Goal: Task Accomplishment & Management: Complete application form

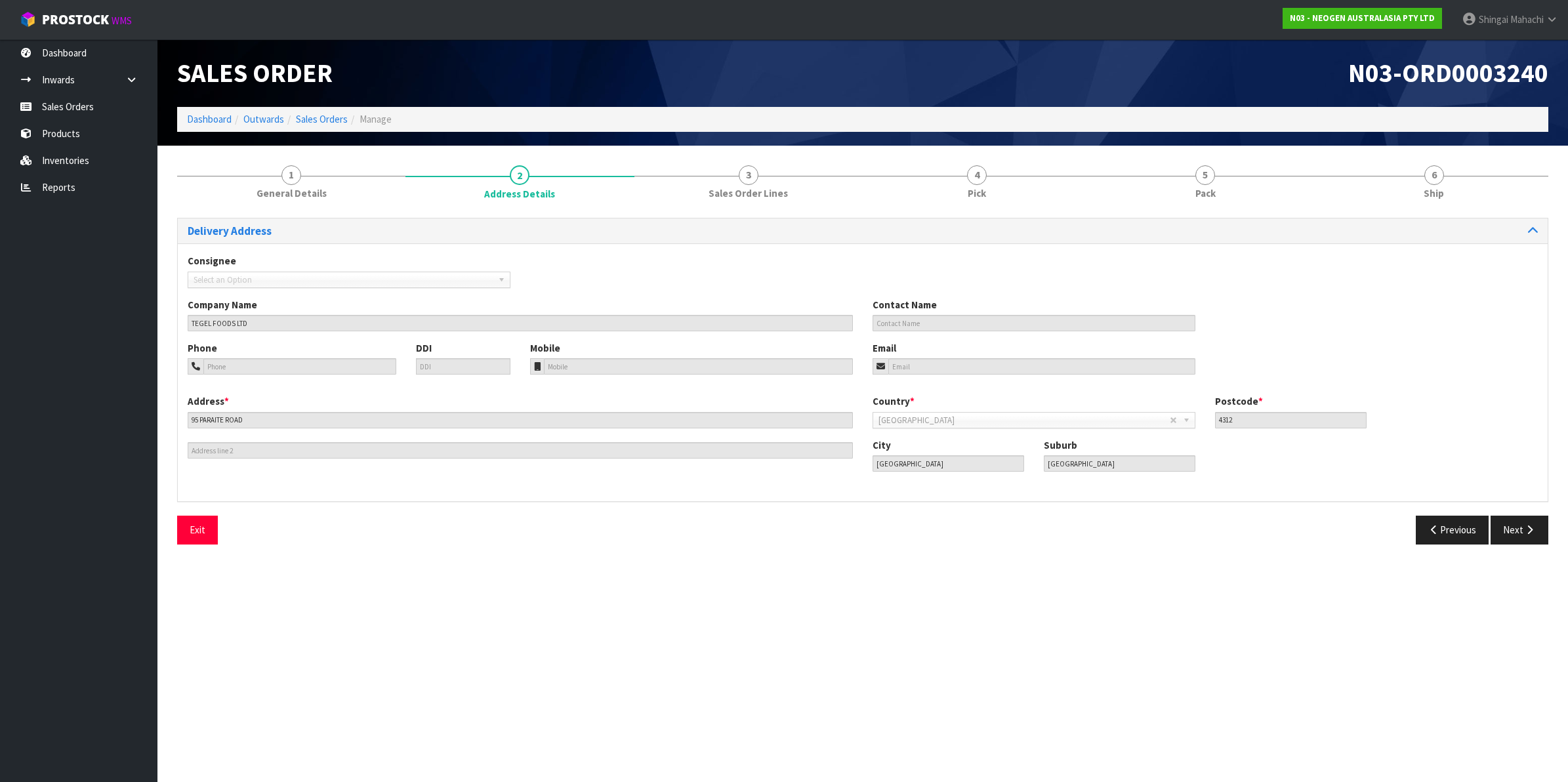
click at [318, 121] on link "Sales Orders" at bounding box center [322, 119] width 51 height 13
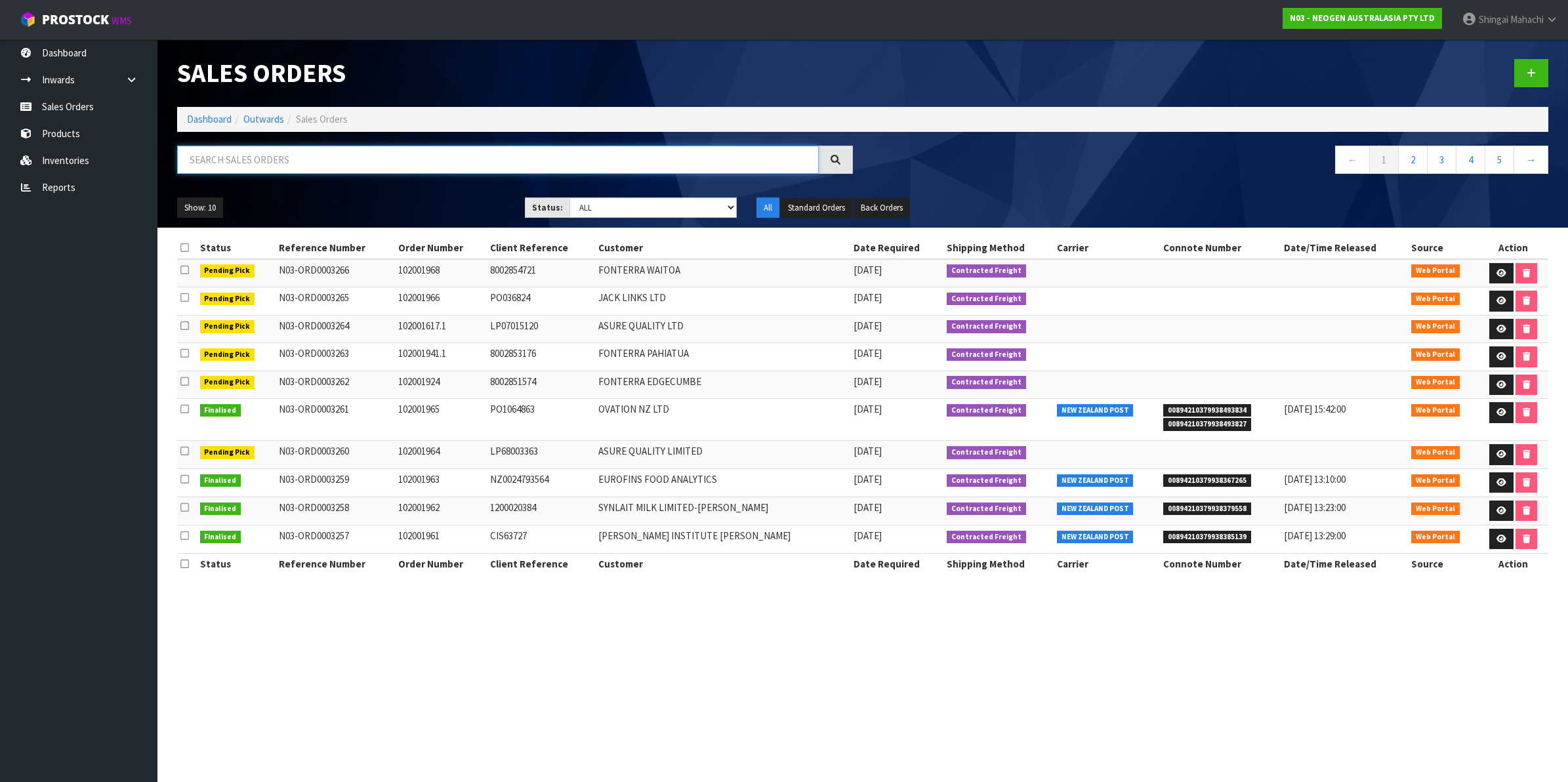
click at [247, 154] on input "text" at bounding box center [498, 159] width 641 height 28
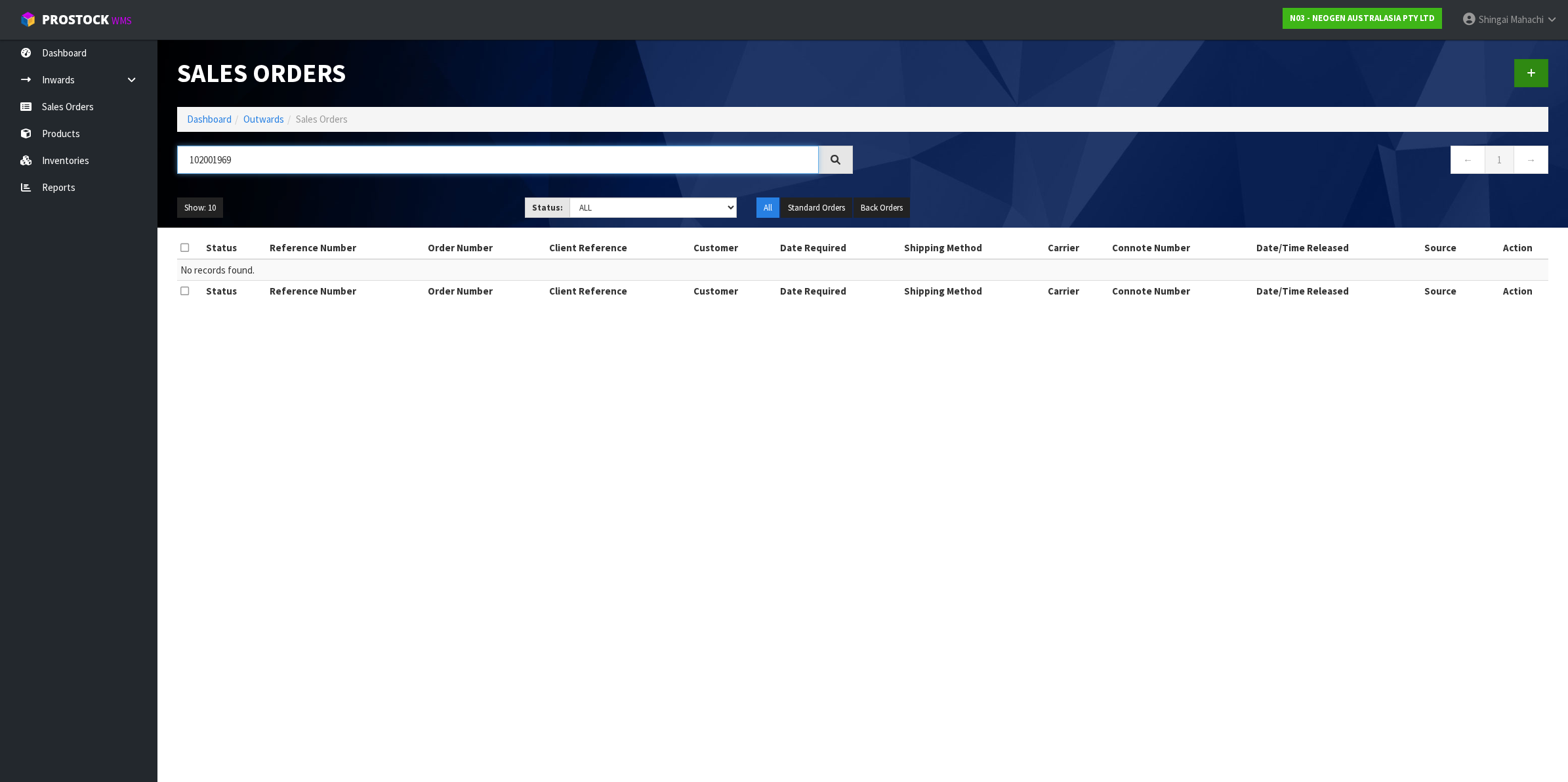
type input "102001969"
click at [1533, 71] on icon at bounding box center [1531, 73] width 9 height 10
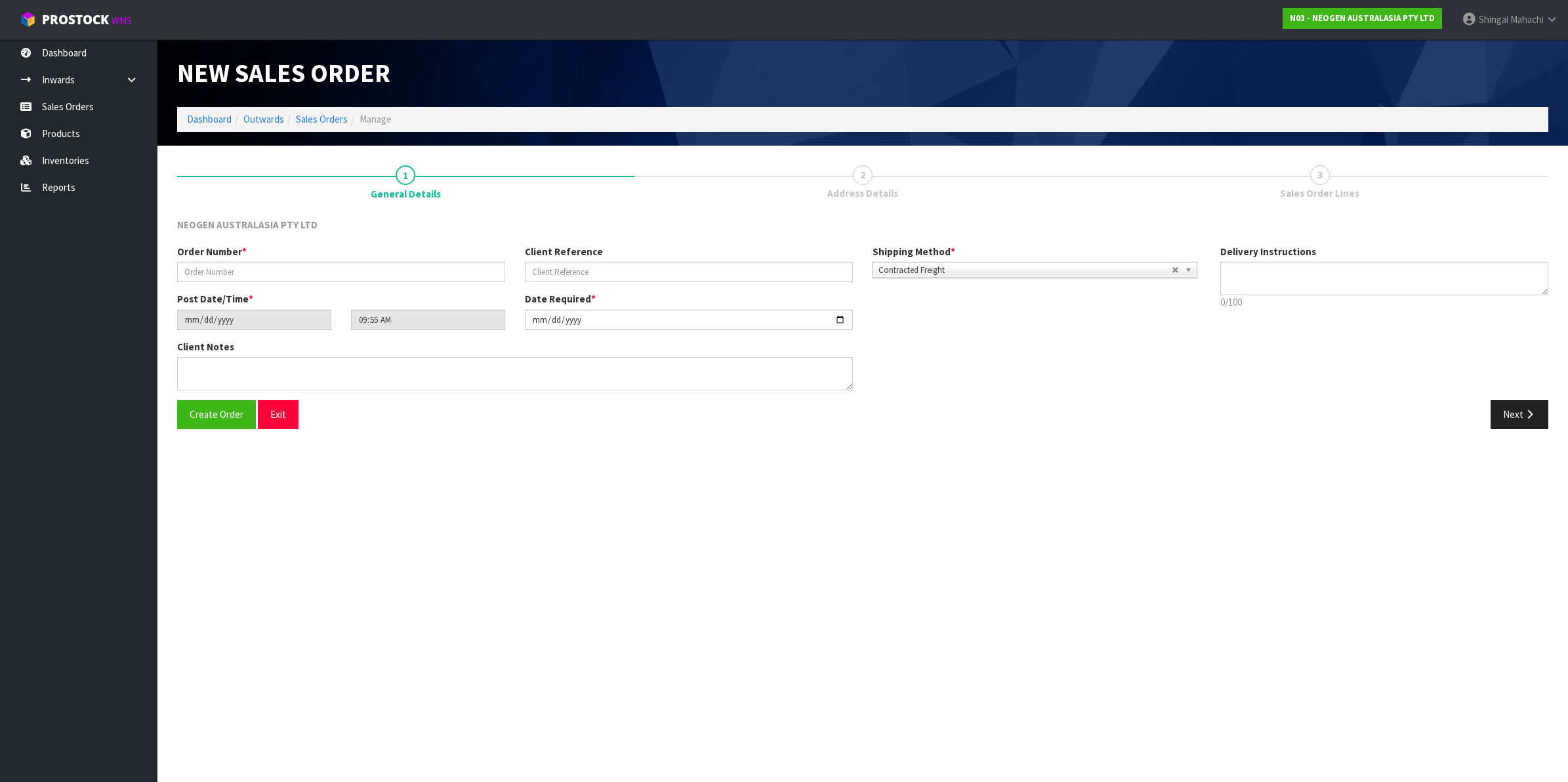
type textarea "CHILLED GOODS -OVERNIGHT"
click at [214, 272] on input "text" at bounding box center [341, 272] width 328 height 20
type input "102001969"
click at [582, 276] on input "text" at bounding box center [689, 272] width 328 height 20
paste input "8002854848"
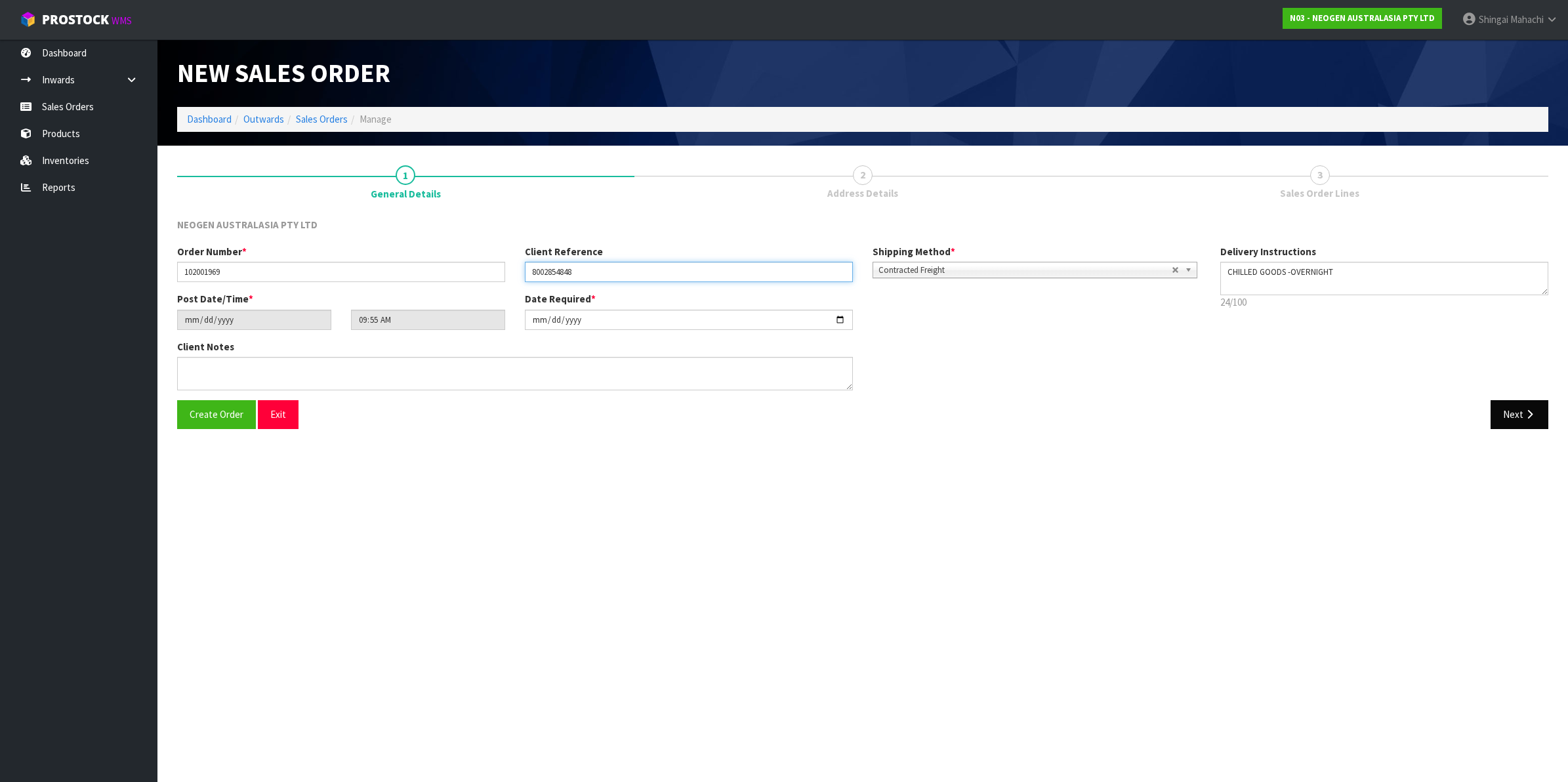
type input "8002854848"
click at [1527, 415] on icon "button" at bounding box center [1529, 414] width 13 height 10
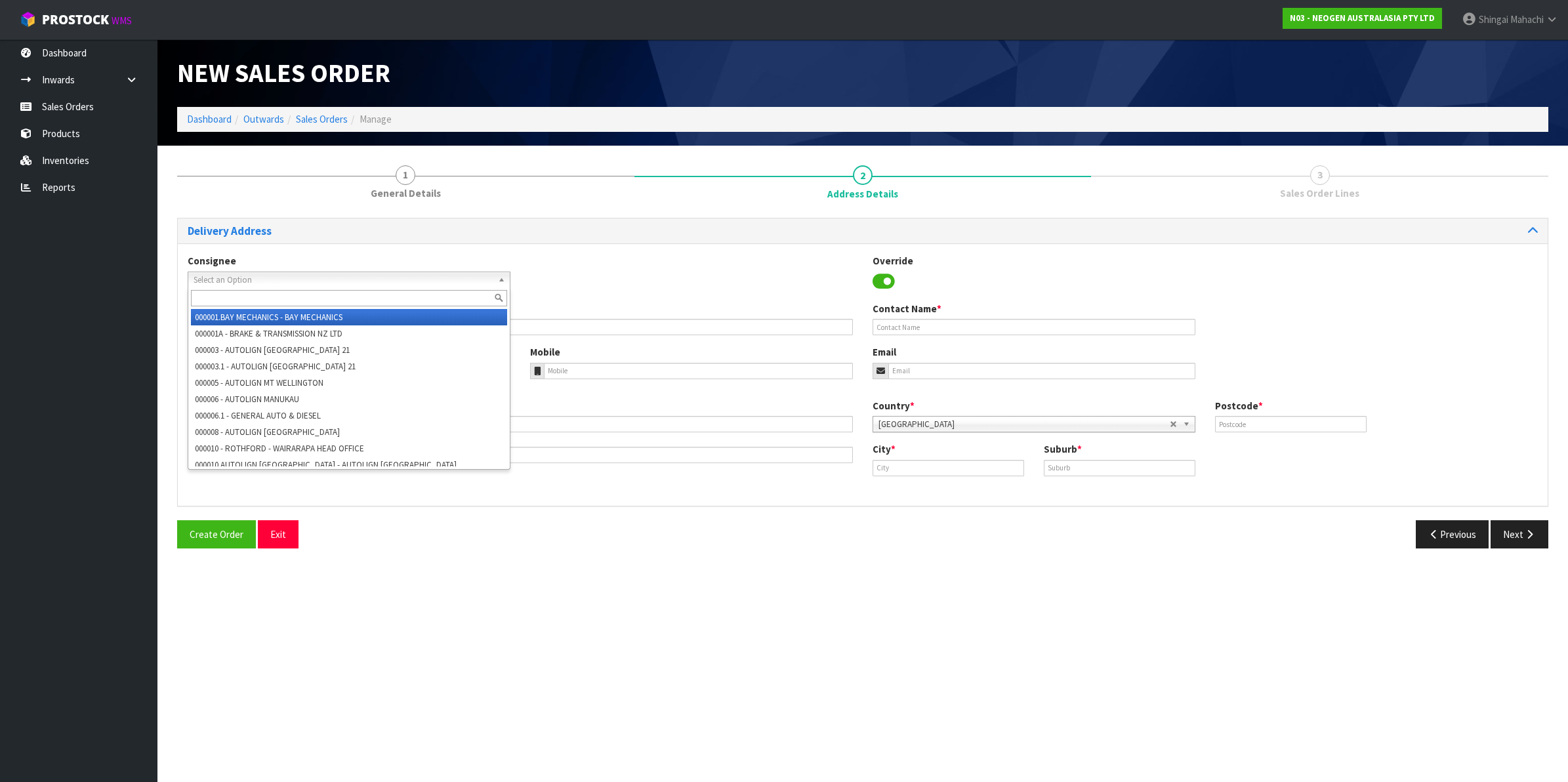
click at [230, 281] on span "Select an Option" at bounding box center [343, 280] width 299 height 16
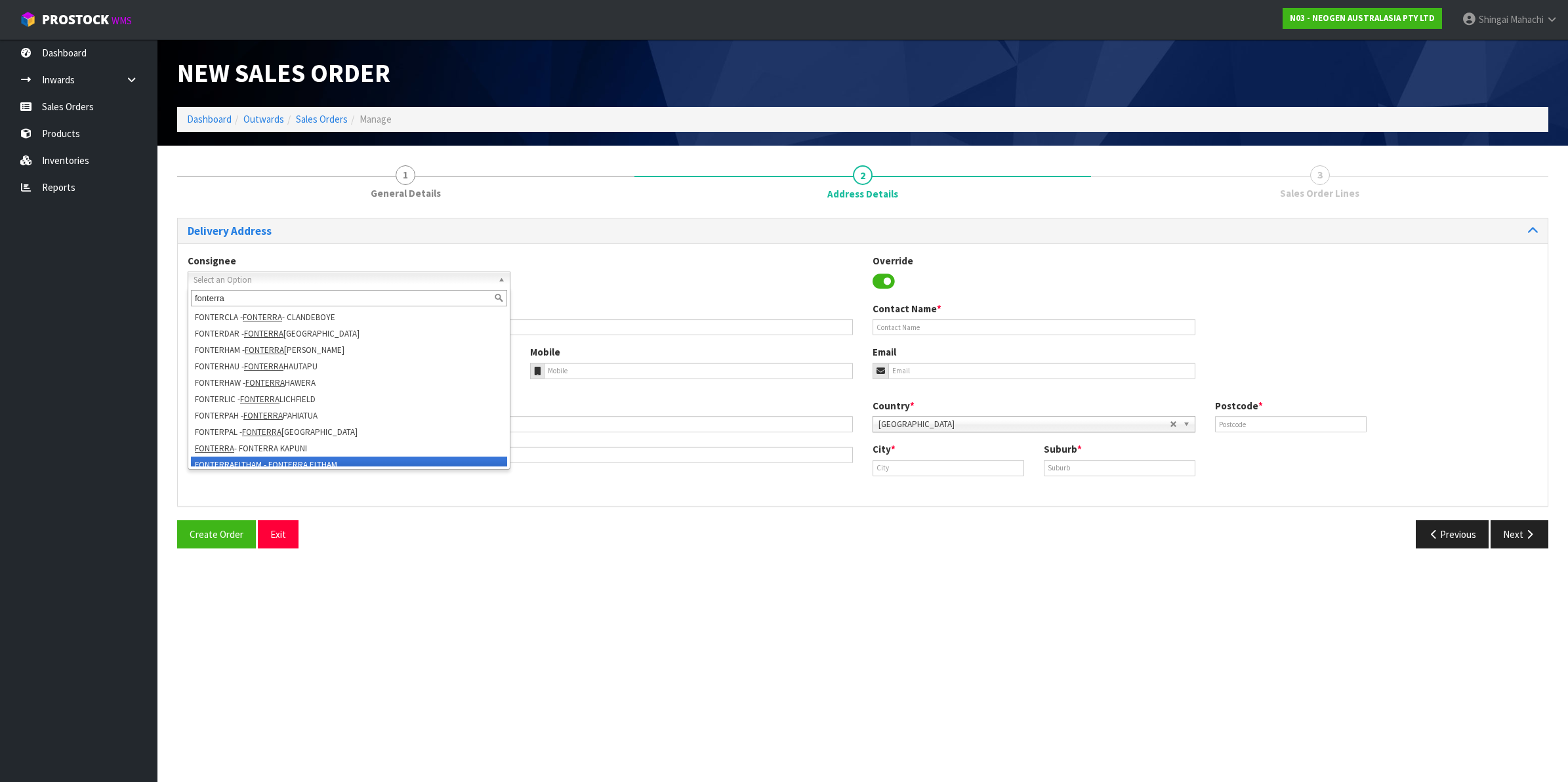
scroll to position [170, 0]
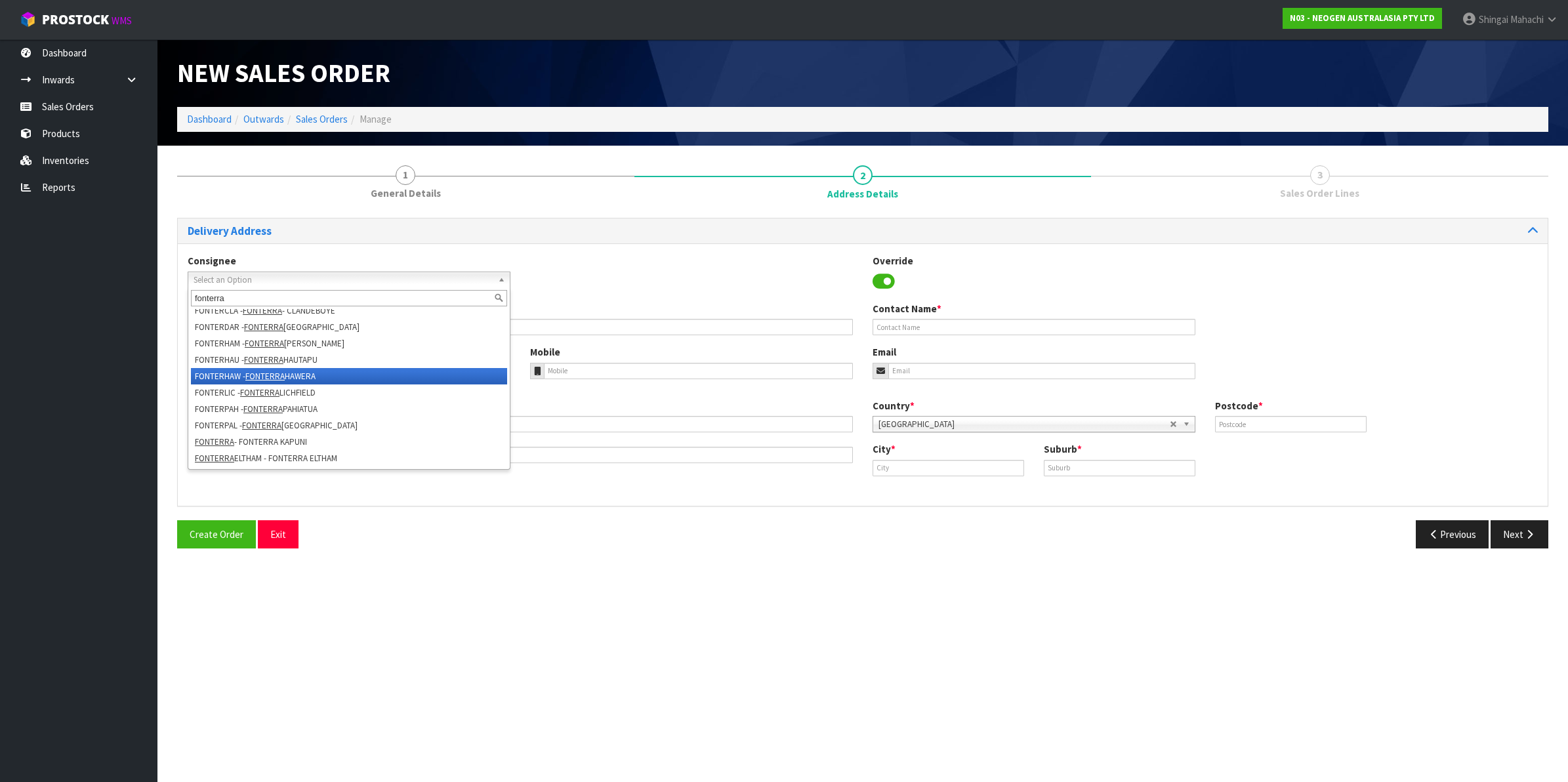
type input "fonterra"
click at [287, 375] on li "FONTERHAW - [GEOGRAPHIC_DATA] HAWERA" at bounding box center [349, 375] width 316 height 16
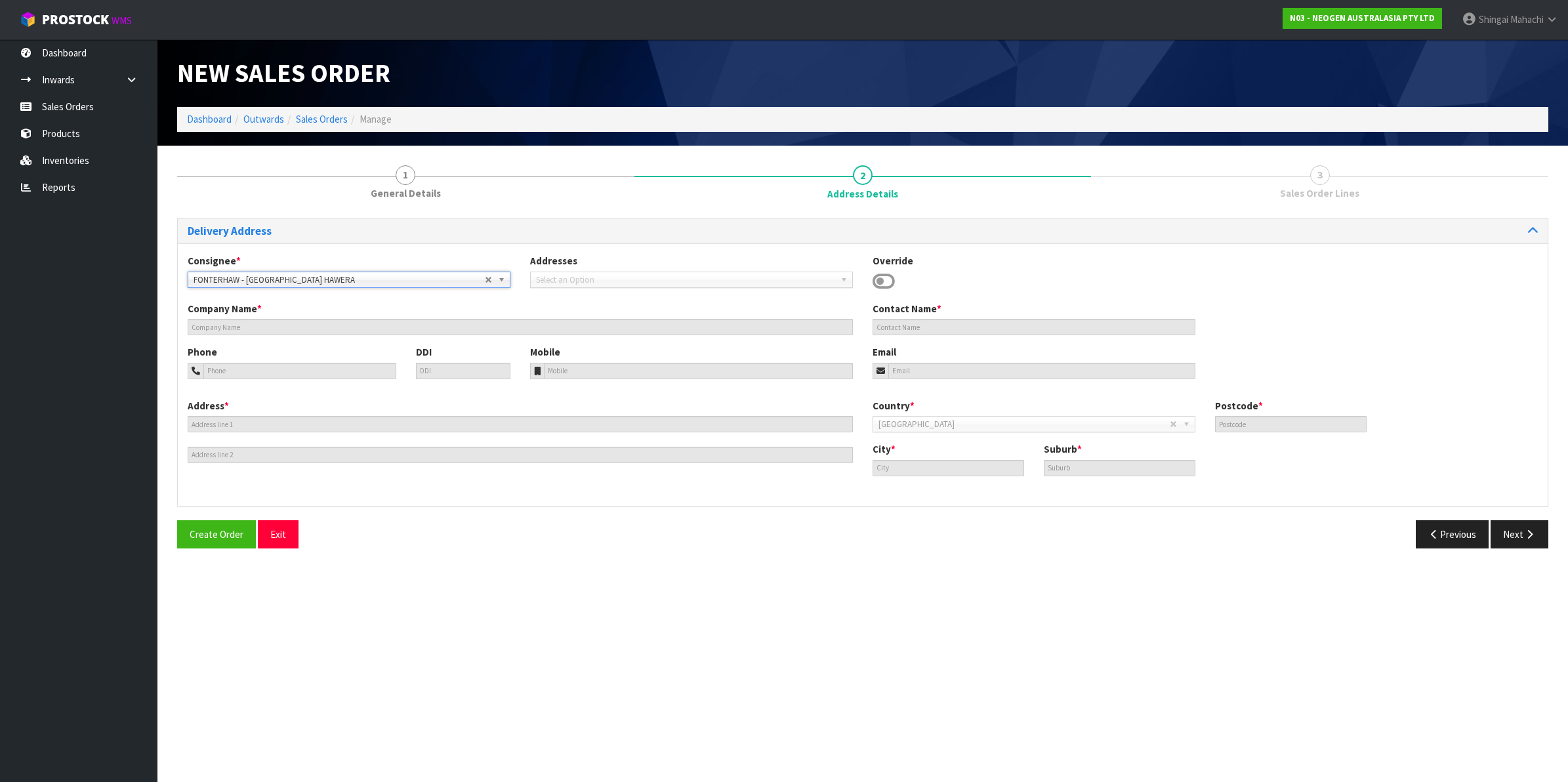
type input "FONTERRA HAWERA"
type input "SITE STORE, [STREET_ADDRESS]"
type input "4672"
type input "HAWERA"
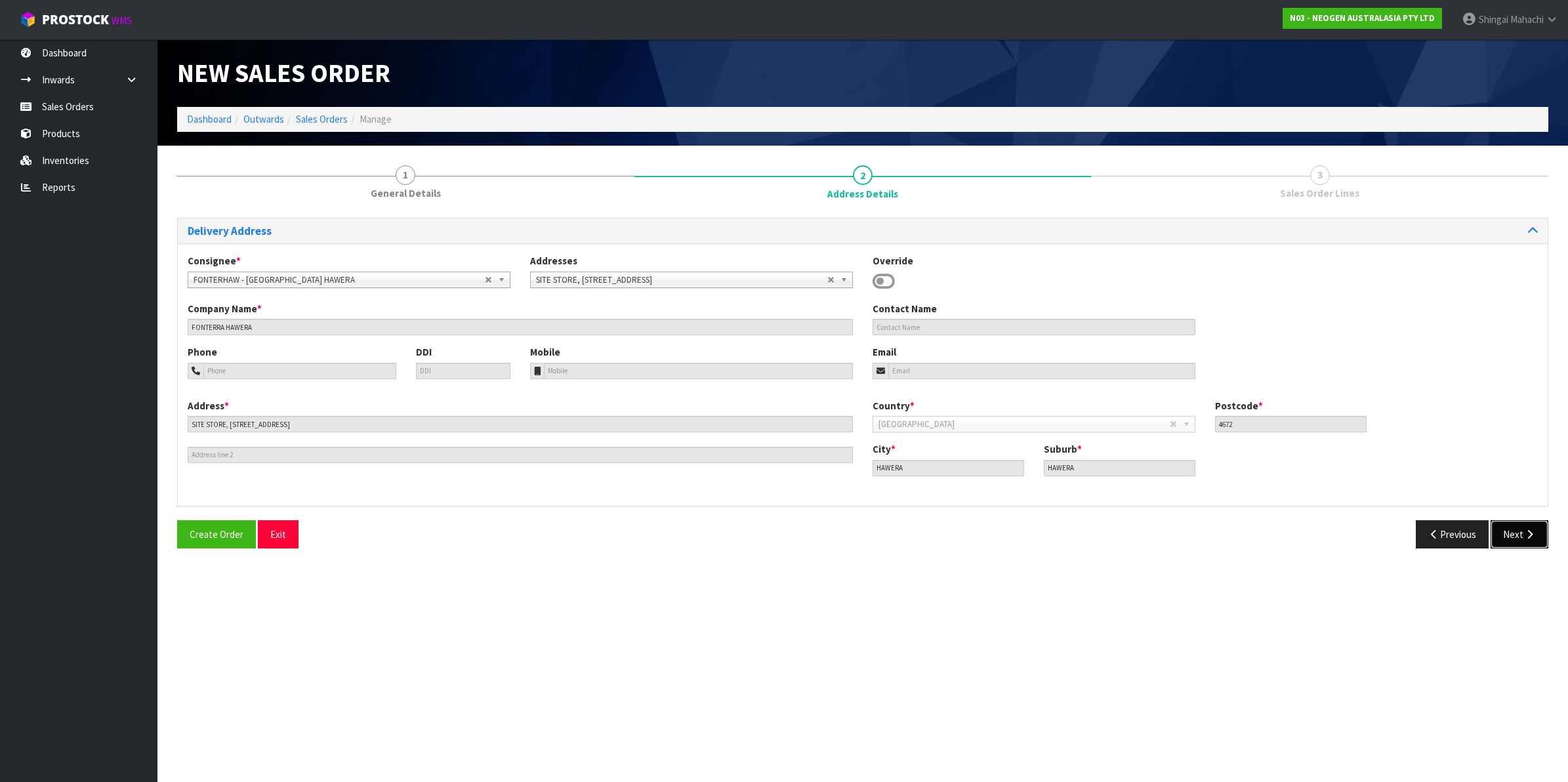
click at [1523, 533] on icon "button" at bounding box center [1529, 534] width 13 height 10
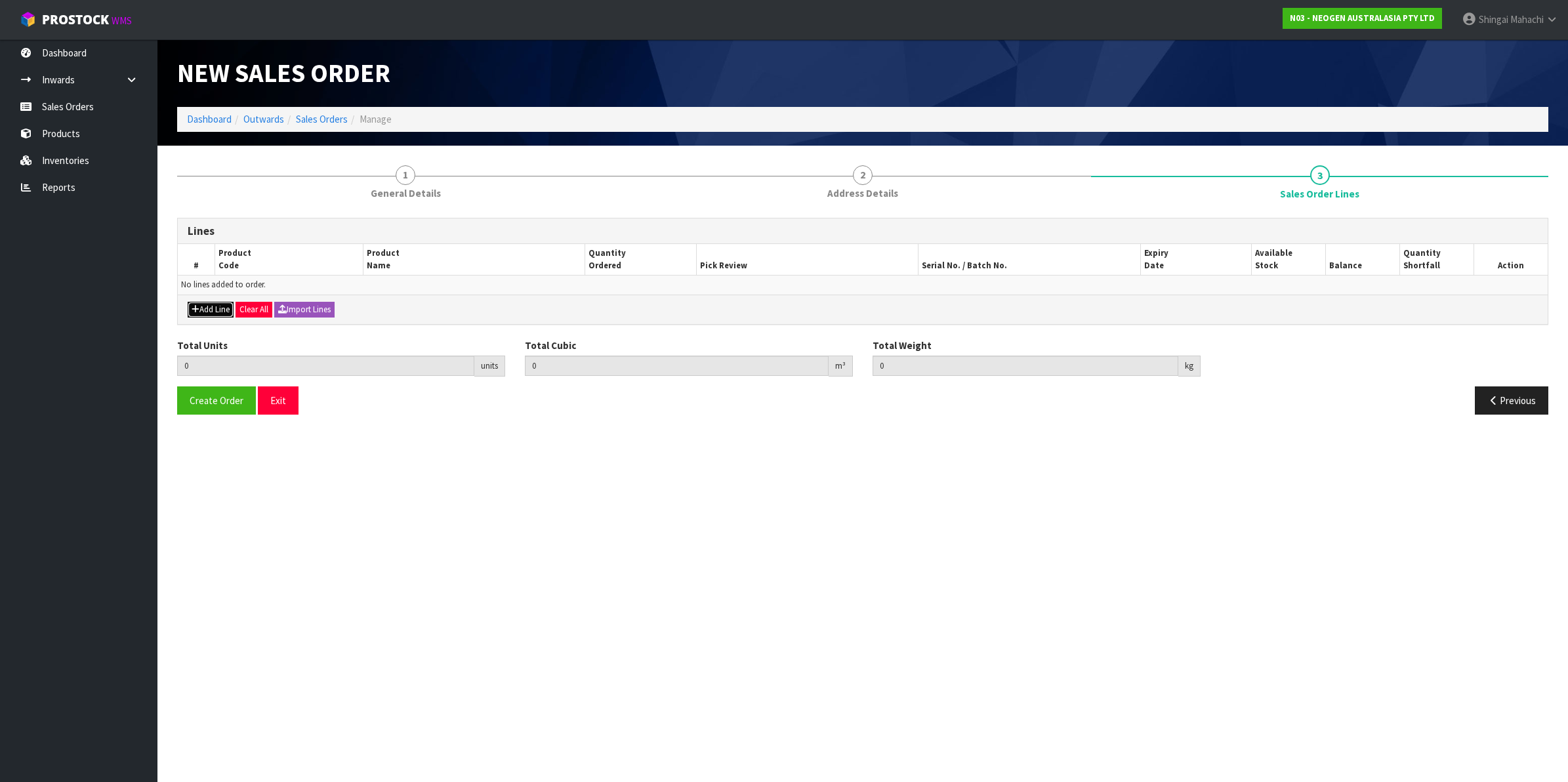
click at [208, 311] on button "Add Line" at bounding box center [210, 310] width 46 height 16
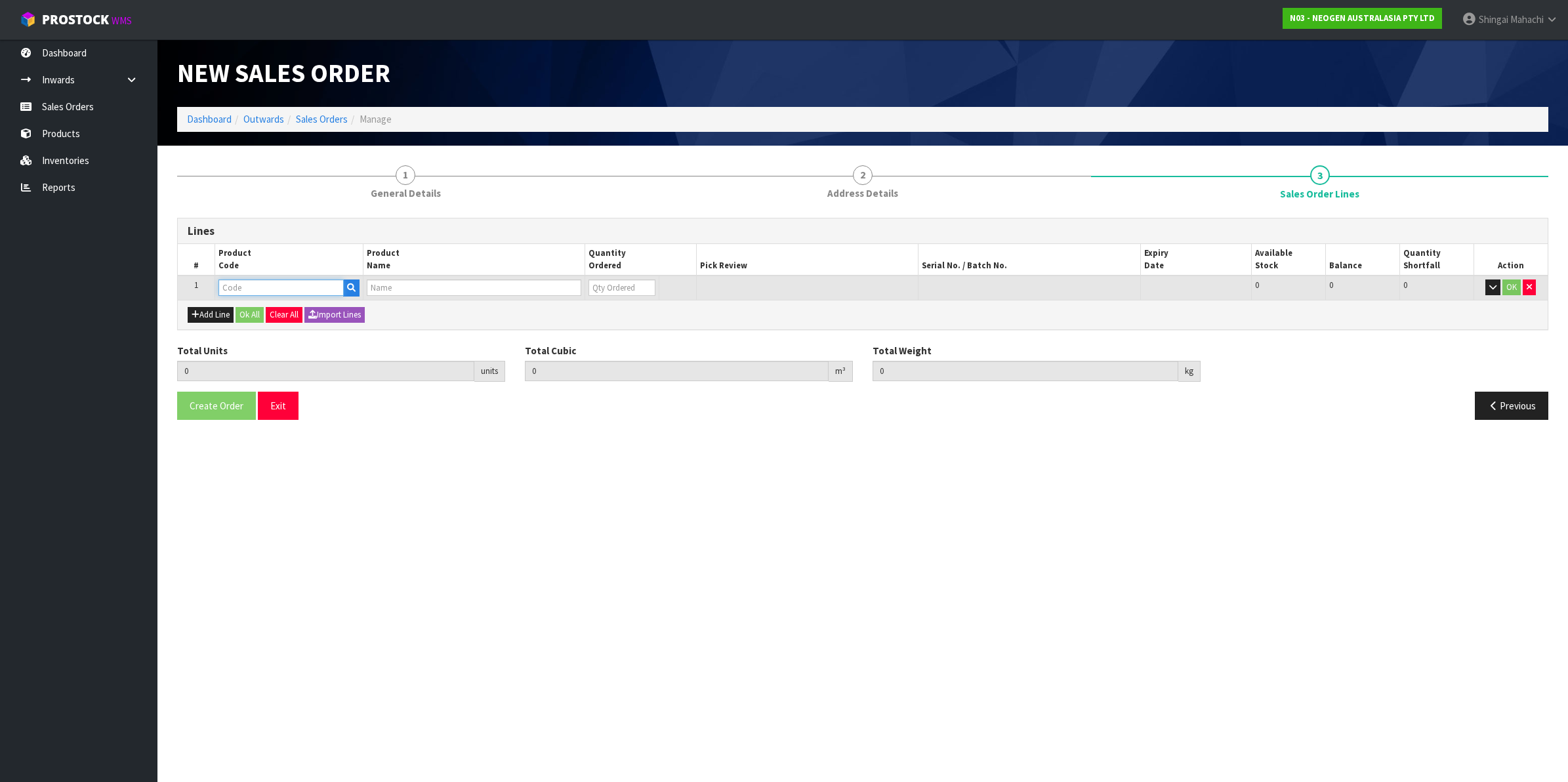
click at [248, 290] on input "text" at bounding box center [281, 287] width 125 height 16
type input "700002100"
type input "0.000000"
type input "0.000"
type input "7100002659 - AQT200 WATER - TOTAL ATP TEST, 100/CS"
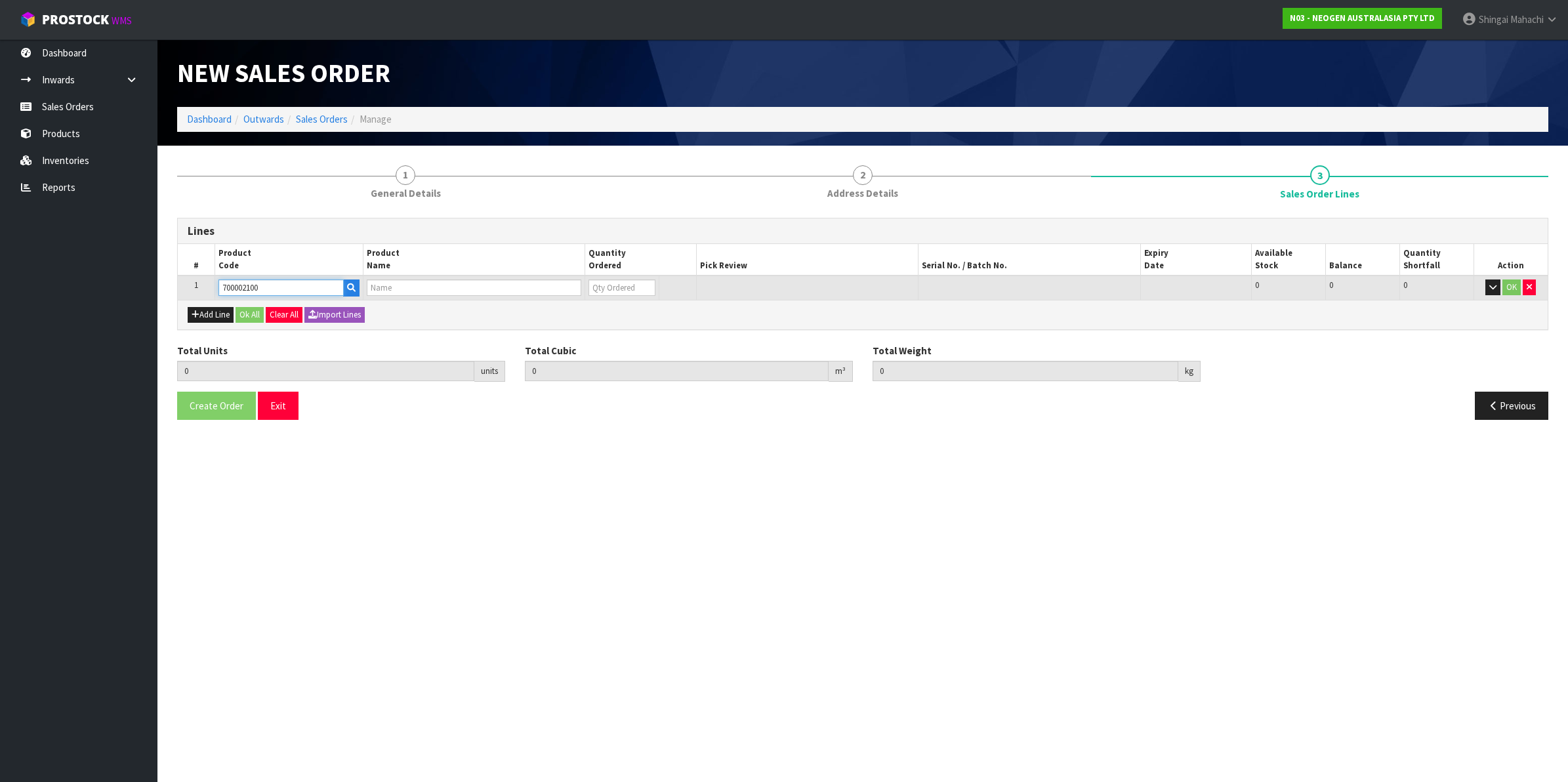
type input "0"
type input "700002100"
drag, startPoint x: 612, startPoint y: 293, endPoint x: 586, endPoint y: 293, distance: 26.0
click at [586, 293] on td "0" at bounding box center [622, 287] width 74 height 24
type input "2"
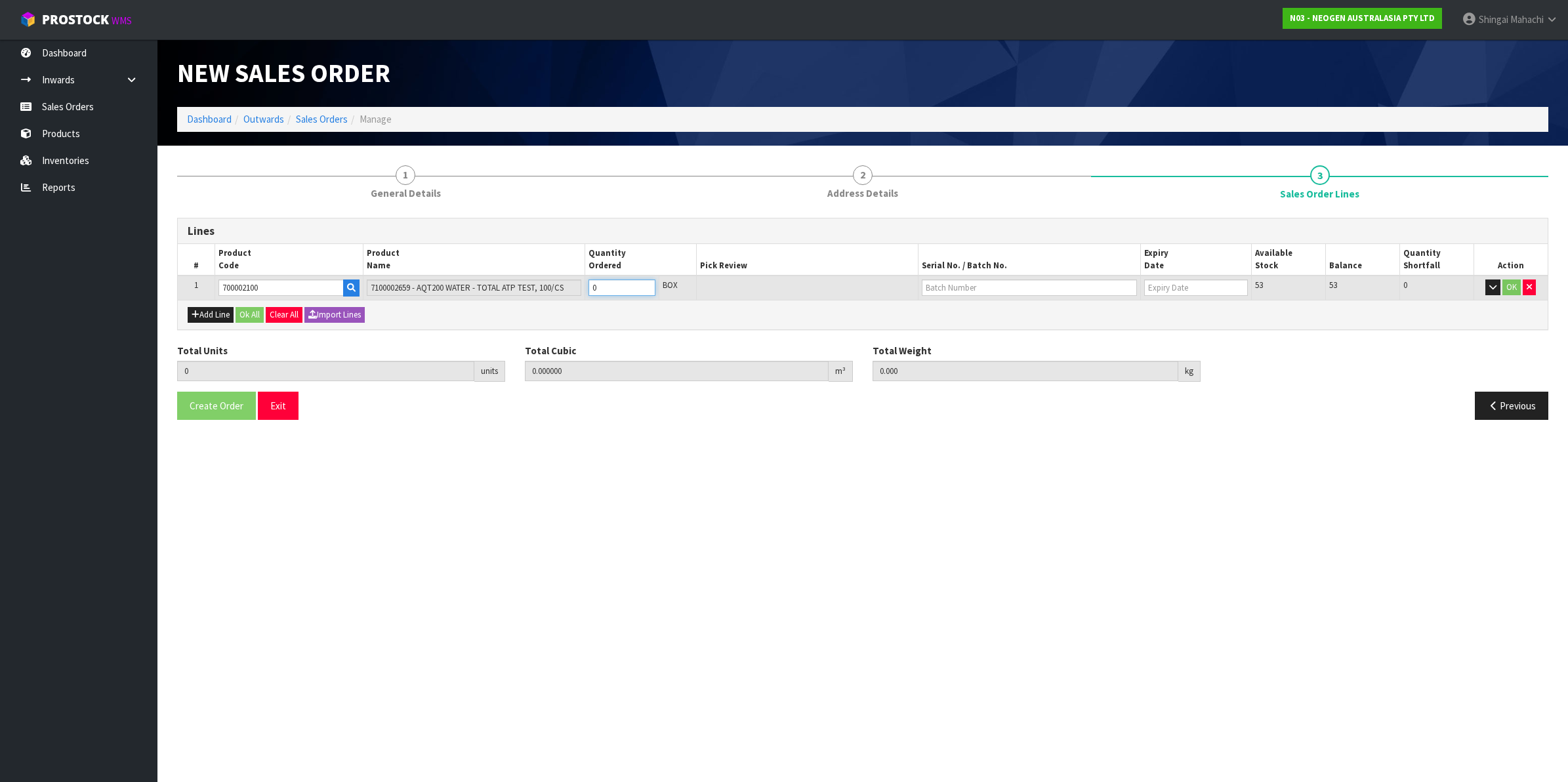
type input "0.01008"
type input "2"
click at [976, 283] on input "text" at bounding box center [1029, 287] width 215 height 16
click at [975, 308] on link "3000034277" at bounding box center [974, 309] width 104 height 18
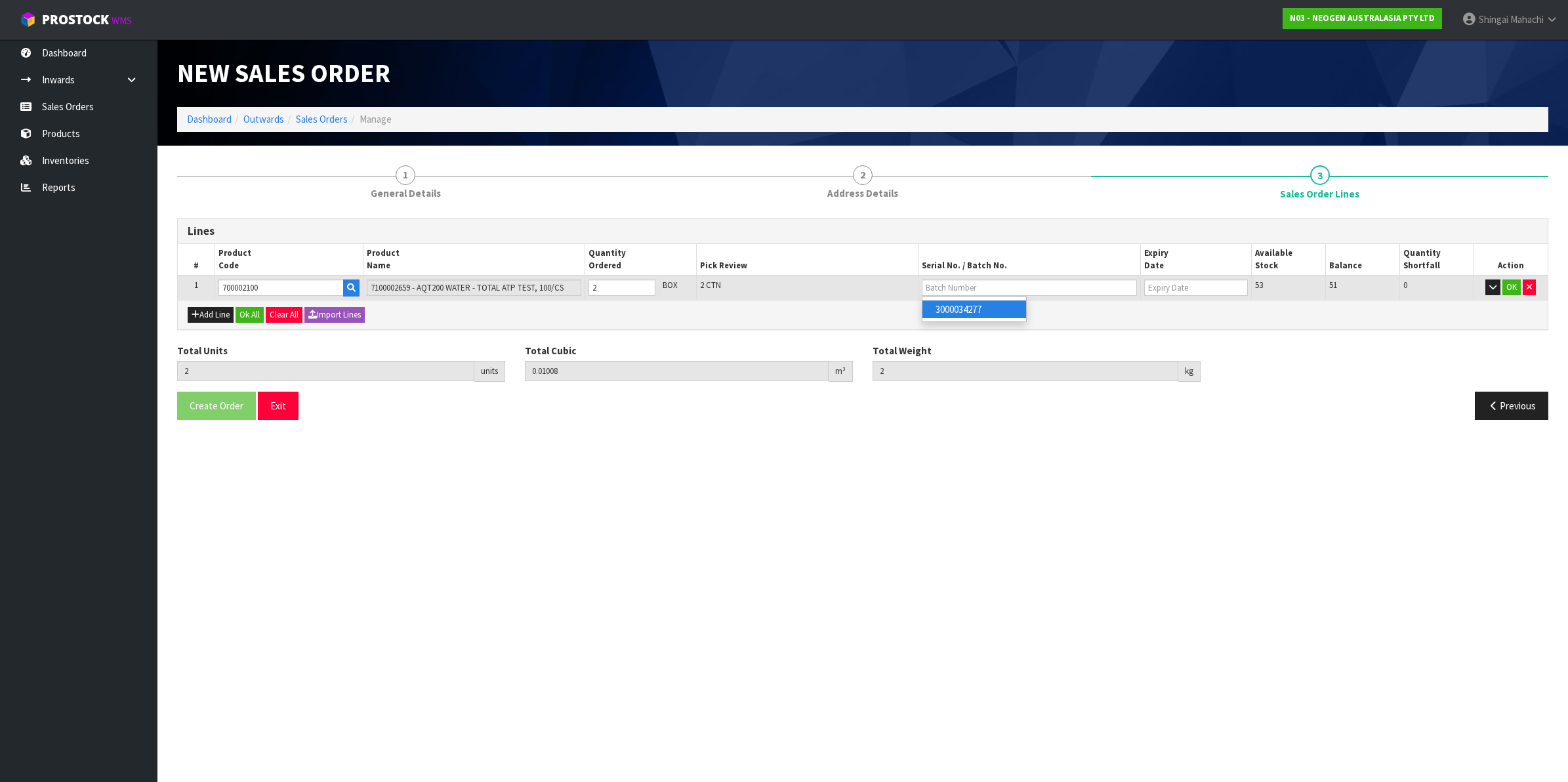
type input "3000034277"
type input "[DATE]"
click at [1513, 287] on button "OK" at bounding box center [1511, 287] width 19 height 16
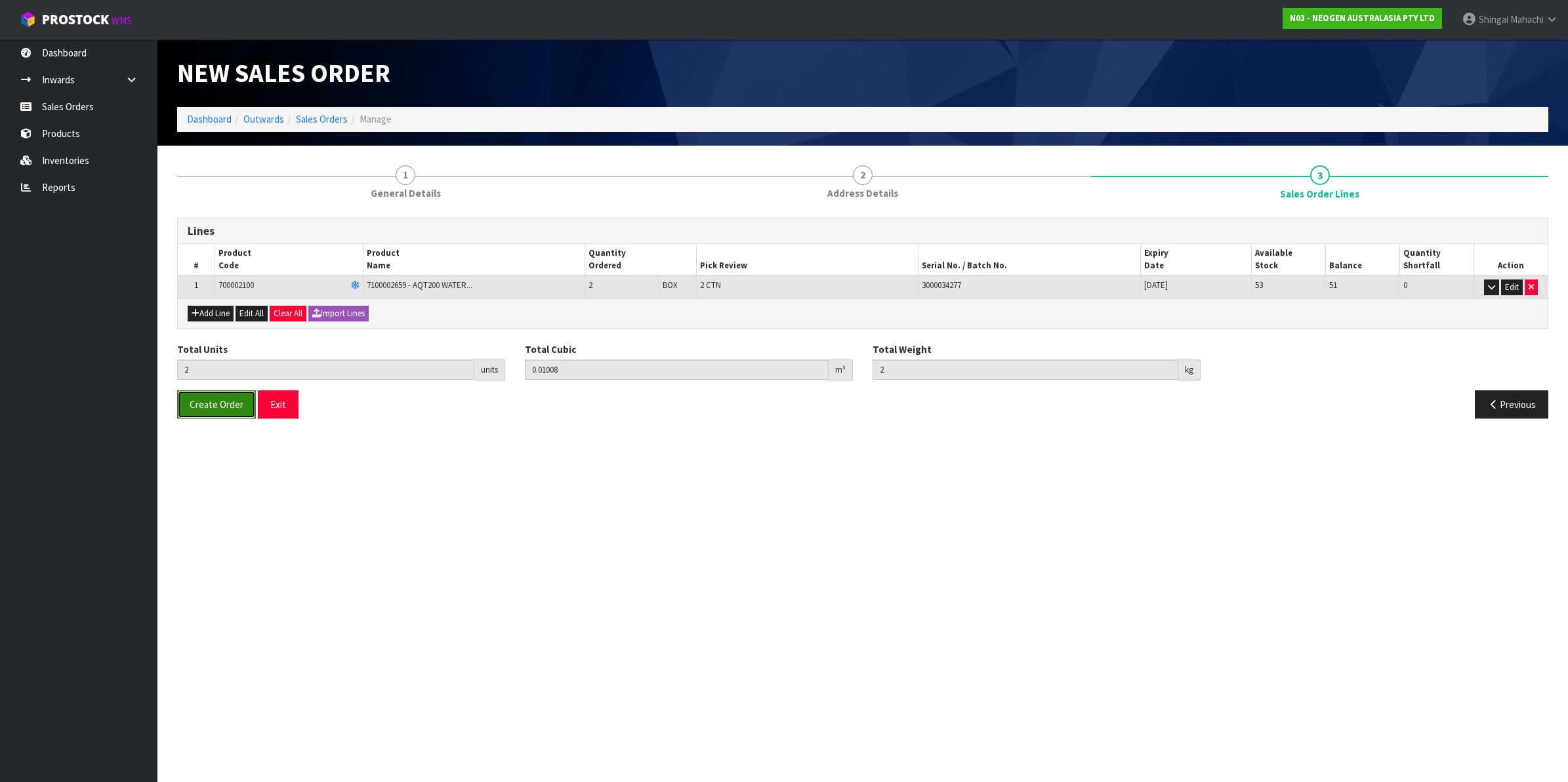
click at [211, 407] on span "Create Order" at bounding box center [217, 404] width 54 height 13
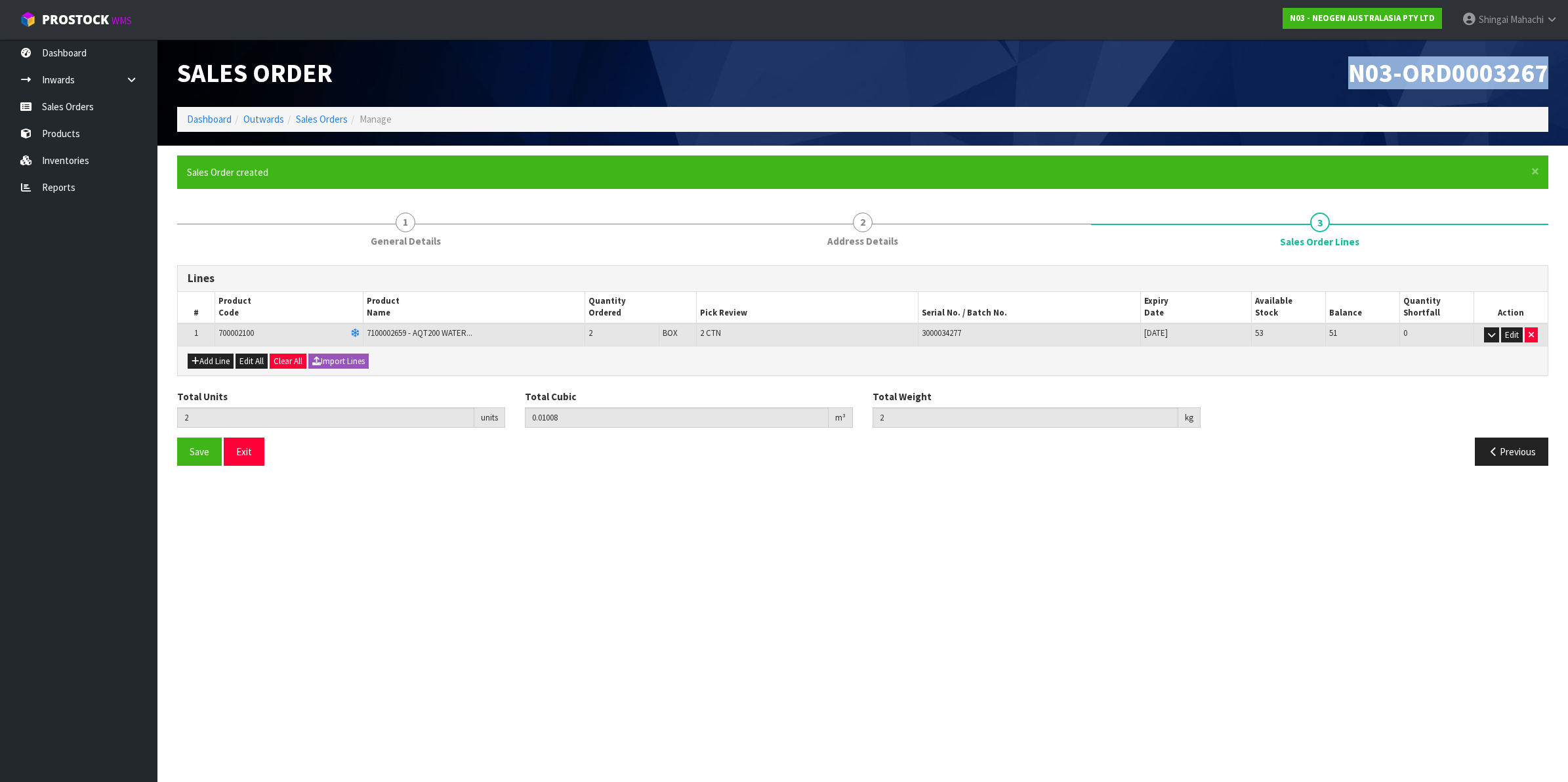
drag, startPoint x: 1340, startPoint y: 67, endPoint x: 1550, endPoint y: 63, distance: 210.0
click at [1550, 63] on div "N03-ORD0003267" at bounding box center [1210, 73] width 695 height 67
copy span "N03-ORD0003267"
